Goal: Ask a question

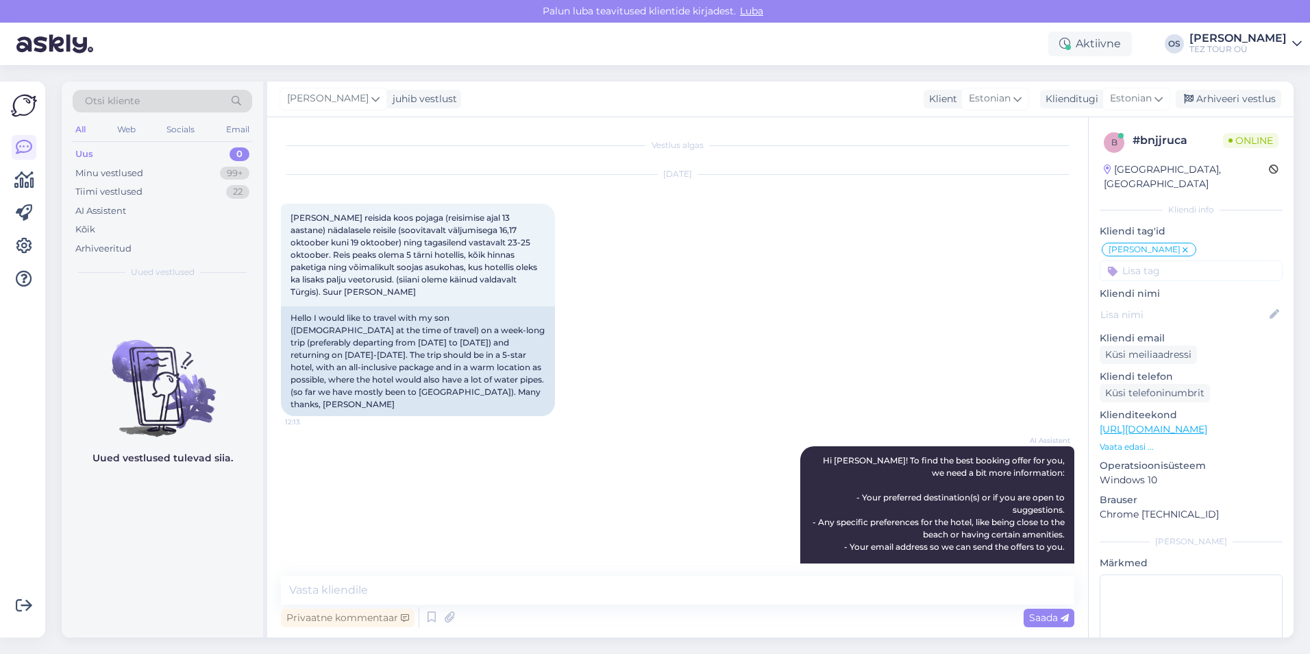
click at [112, 151] on div "Uus 0" at bounding box center [163, 154] width 180 height 19
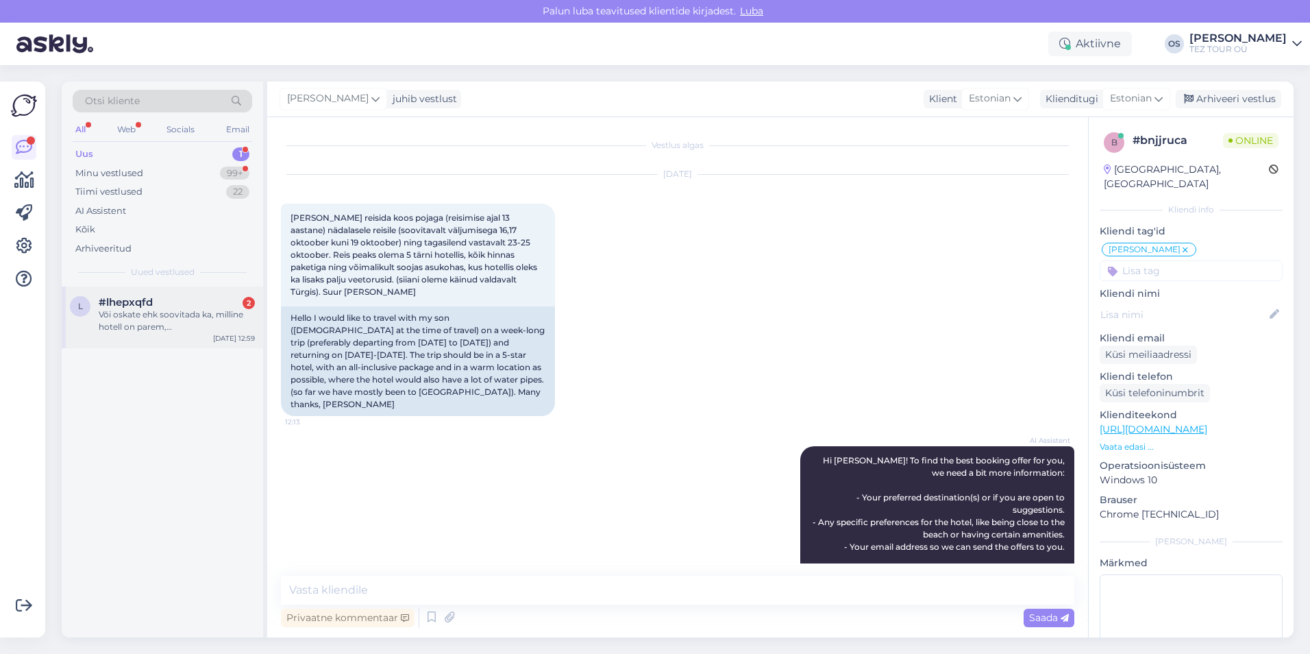
click at [197, 313] on div "Või oskate ehk soovitada ka, milline hotell on parem, [GEOGRAPHIC_DATA] 5* või …" at bounding box center [177, 320] width 156 height 25
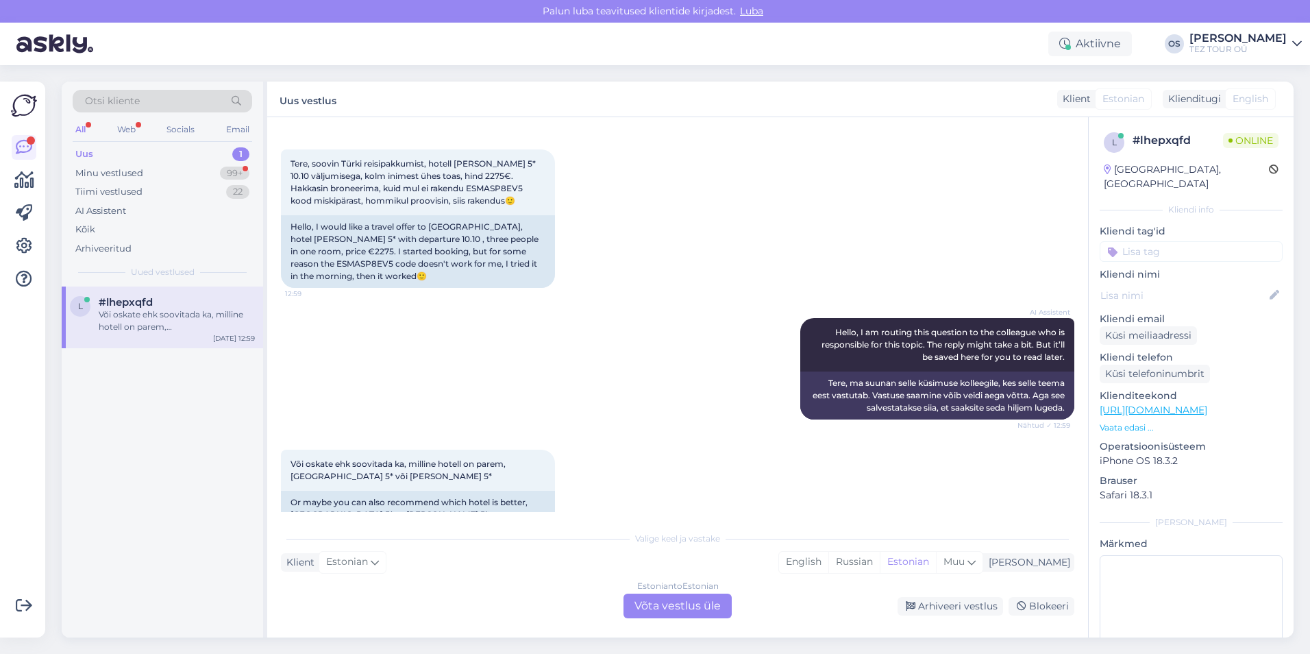
scroll to position [84, 0]
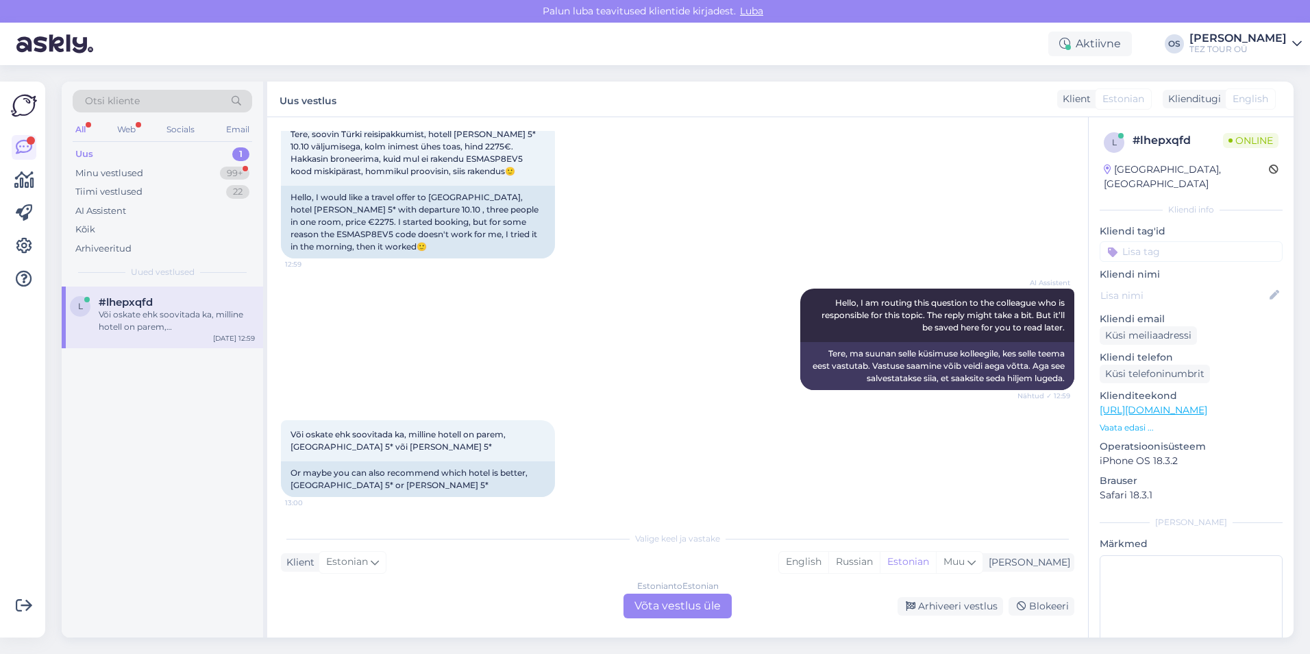
click at [688, 605] on div "Estonian to Estonian Võta vestlus üle" at bounding box center [678, 605] width 108 height 25
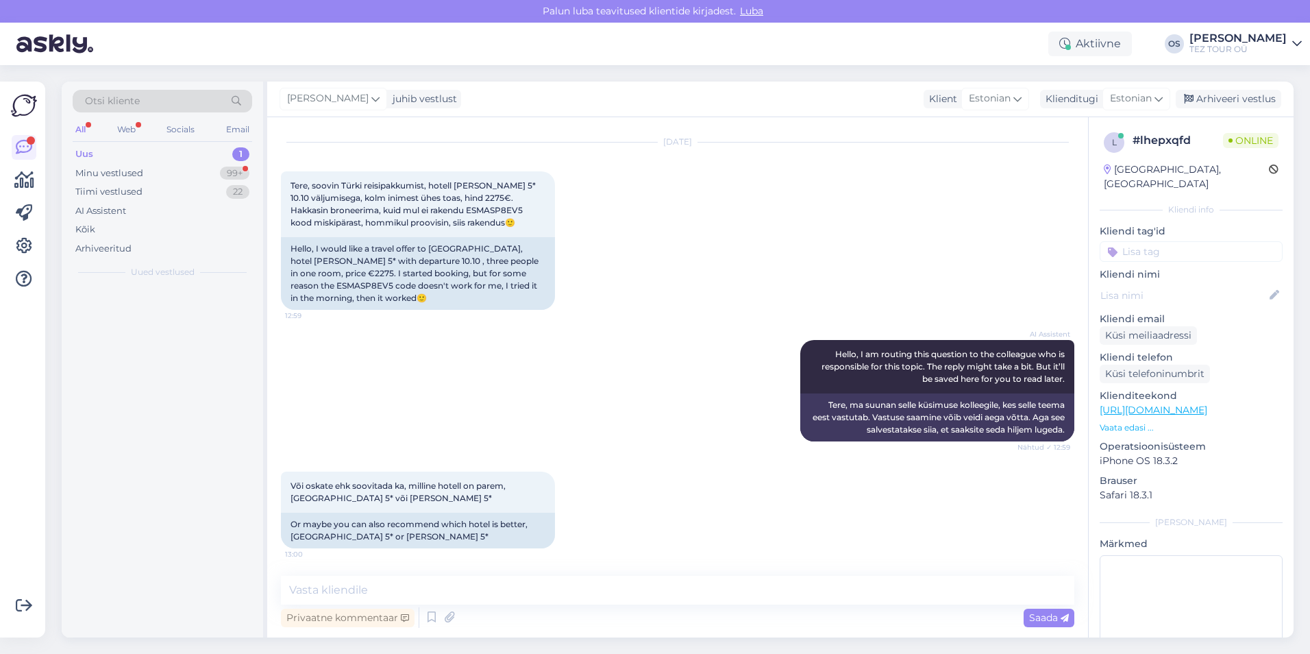
scroll to position [32, 0]
click at [1166, 241] on input at bounding box center [1191, 251] width 183 height 21
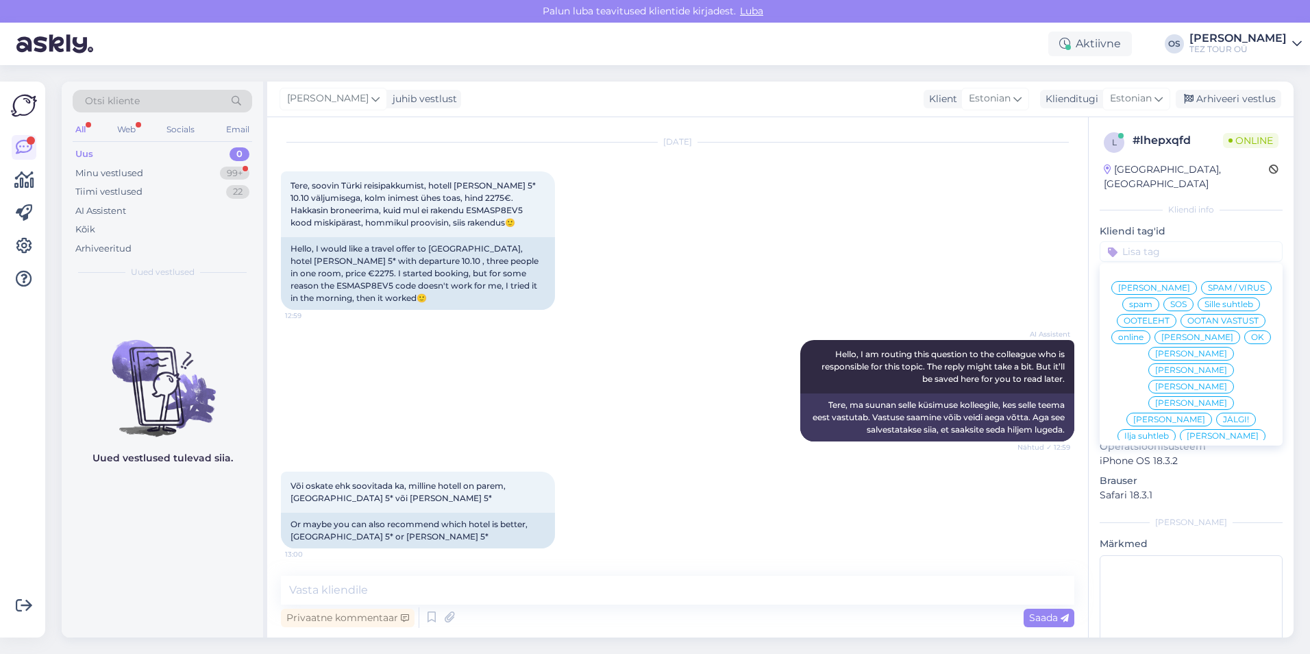
click at [1162, 339] on span "[PERSON_NAME]" at bounding box center [1198, 337] width 72 height 8
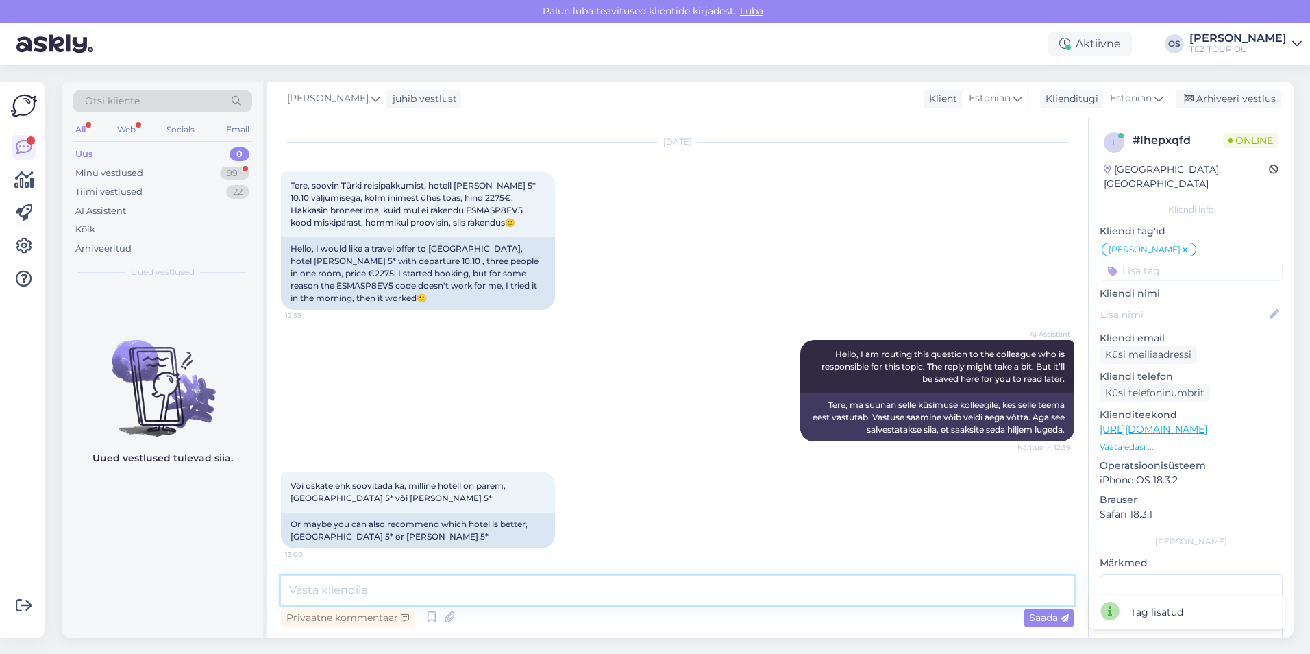
click at [353, 584] on textarea at bounding box center [678, 590] width 794 height 29
click at [173, 171] on div "Minu vestlused 99+" at bounding box center [163, 173] width 180 height 19
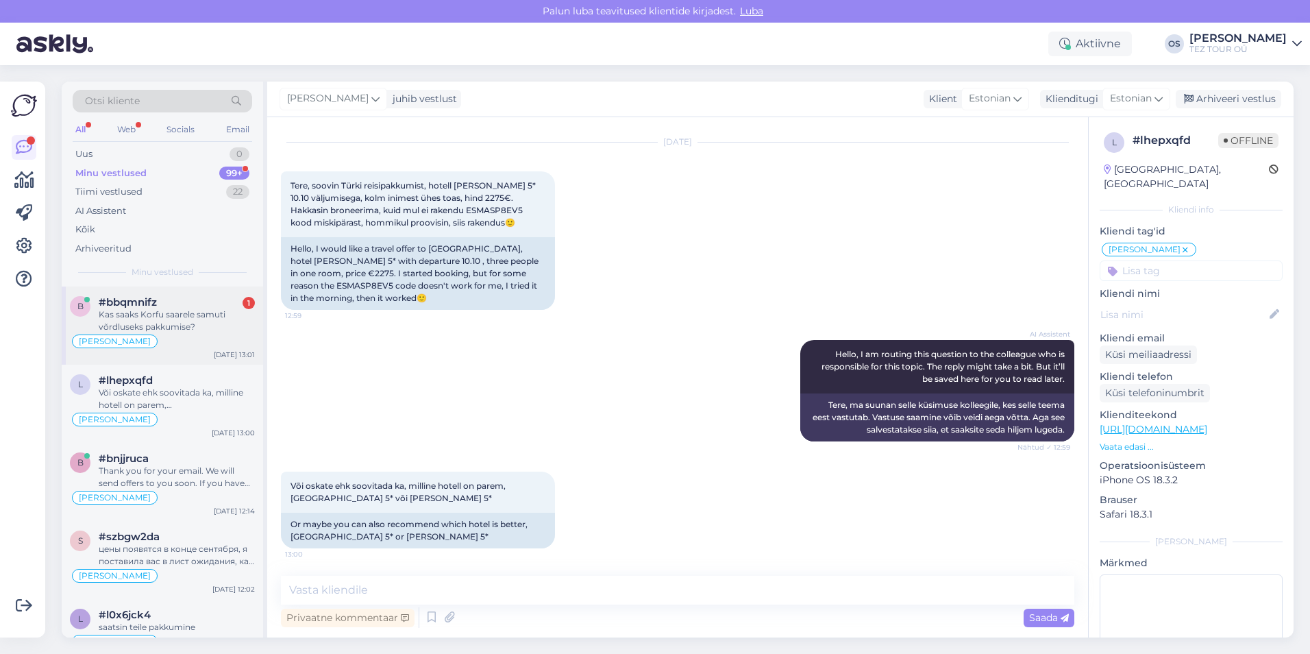
click at [191, 312] on div "Kas saaks Korfu saarele samuti võrdluseks pakkumise?" at bounding box center [177, 320] width 156 height 25
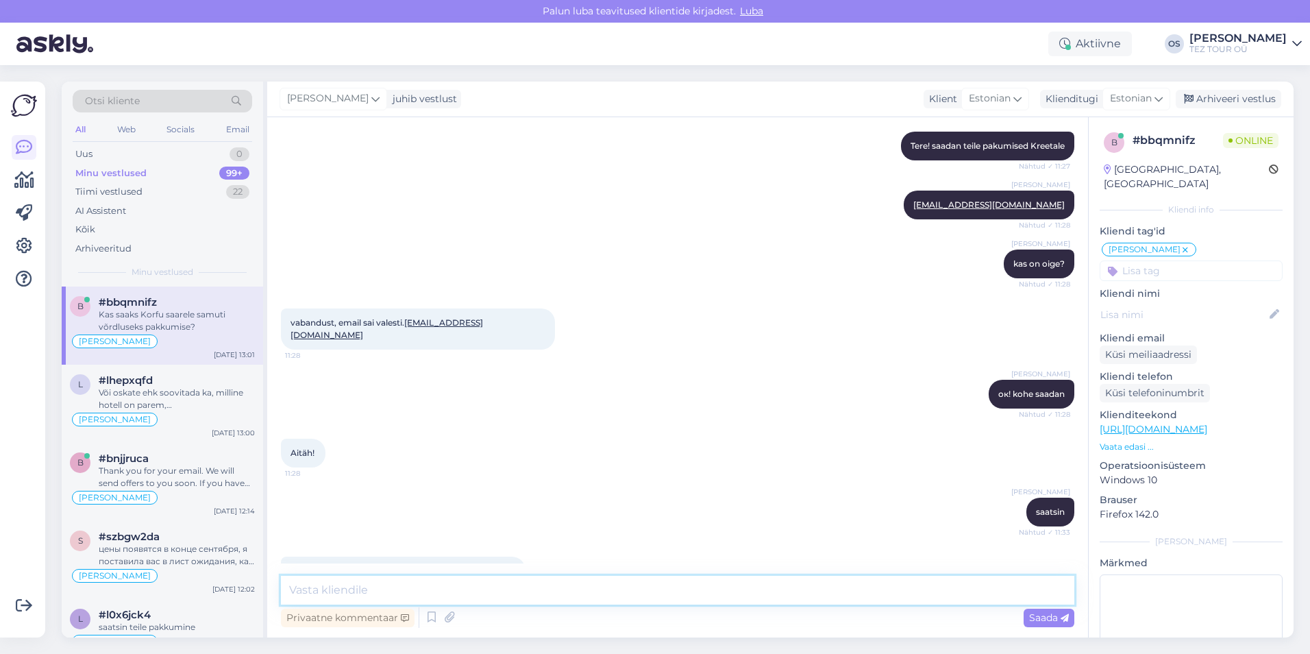
click at [321, 587] on textarea at bounding box center [678, 590] width 794 height 29
type textarea "ei"
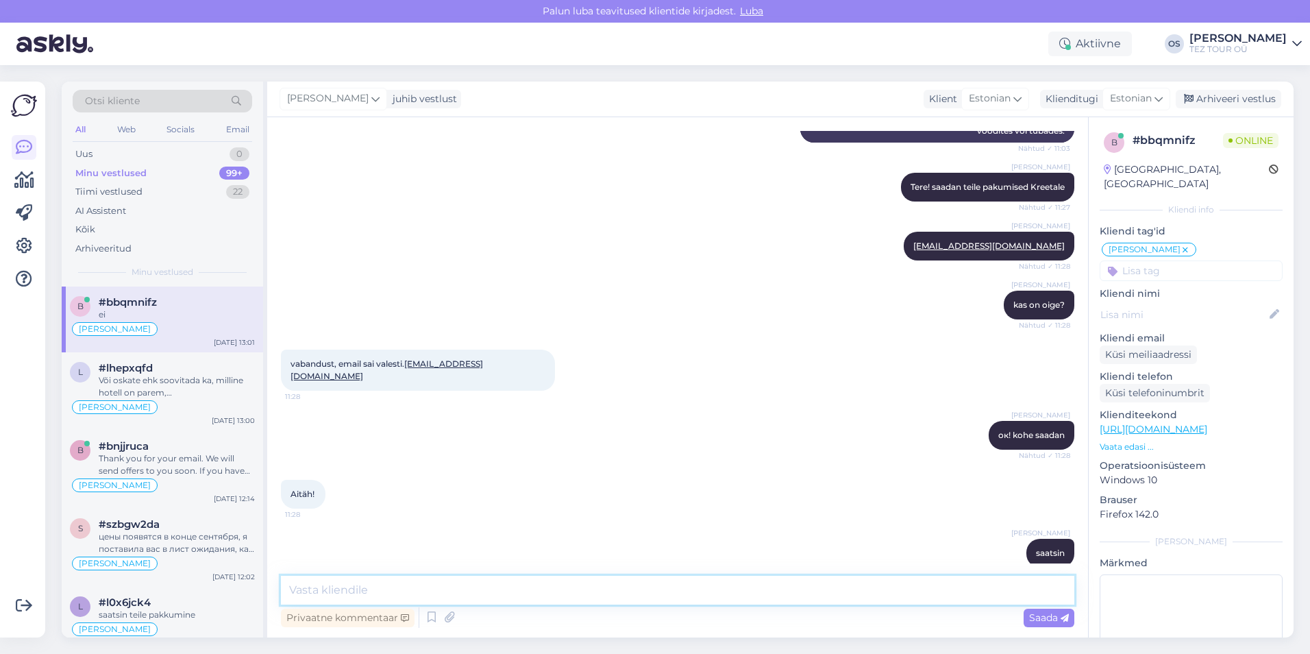
scroll to position [982, 0]
